Goal: Information Seeking & Learning: Check status

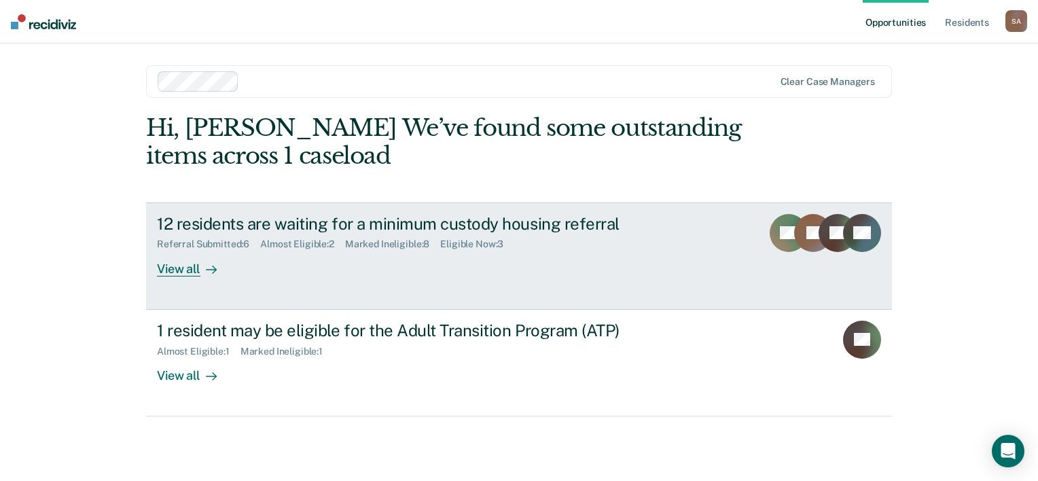
click at [184, 271] on div "View all" at bounding box center [195, 263] width 76 height 26
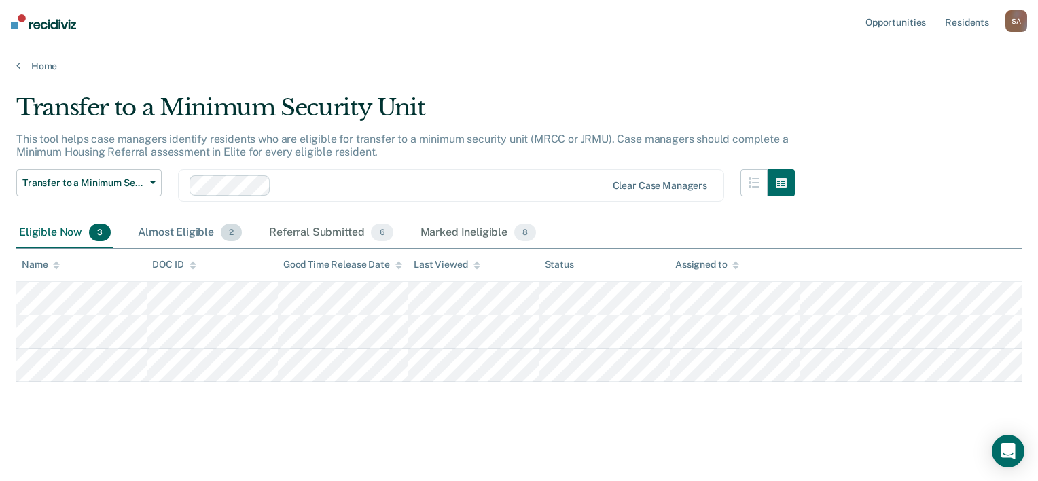
click at [208, 232] on div "Almost Eligible 2" at bounding box center [189, 233] width 109 height 30
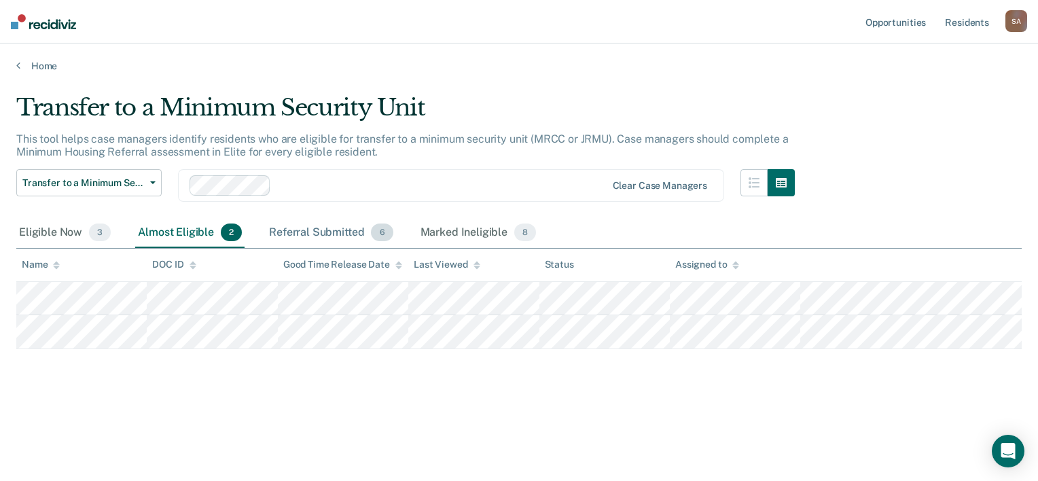
click at [340, 236] on div "Referral Submitted 6" at bounding box center [330, 233] width 129 height 30
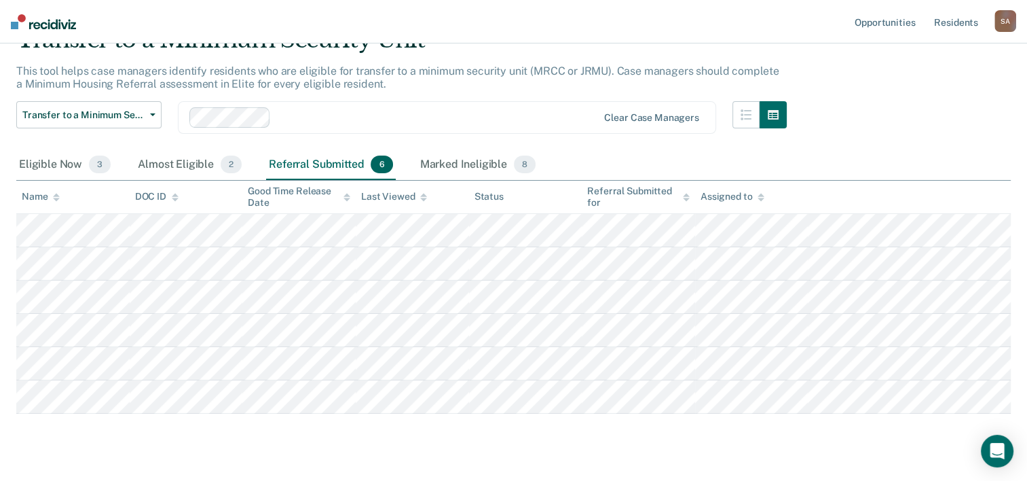
scroll to position [97, 0]
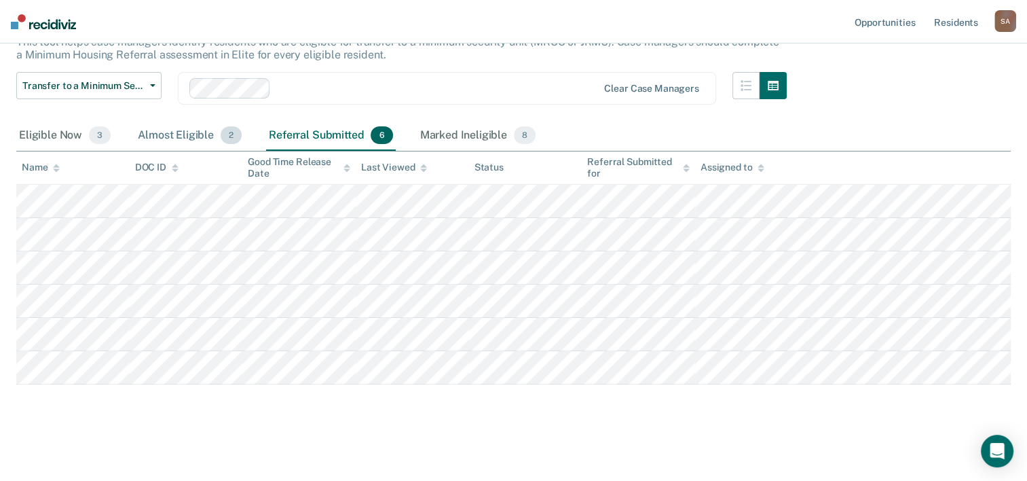
click at [181, 138] on div "Almost Eligible 2" at bounding box center [189, 136] width 109 height 30
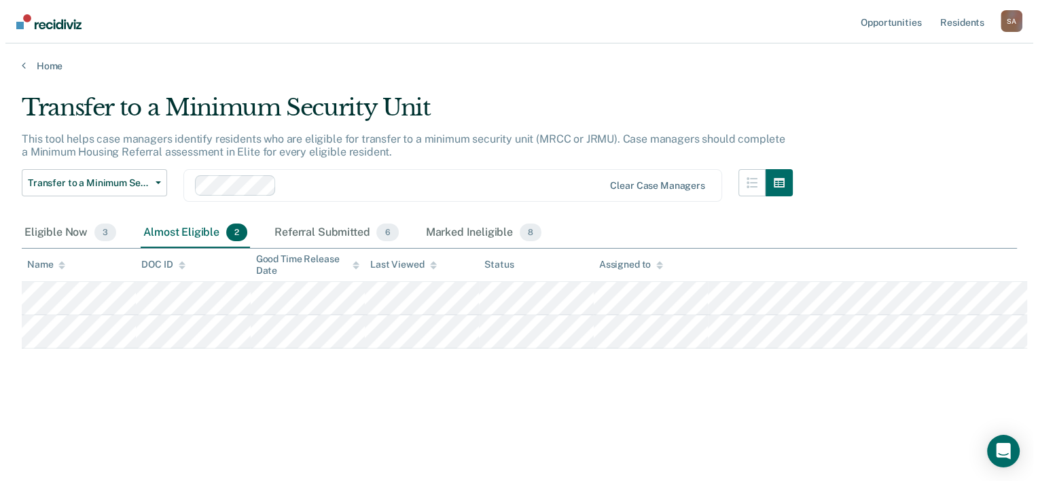
scroll to position [0, 0]
